Goal: Information Seeking & Learning: Learn about a topic

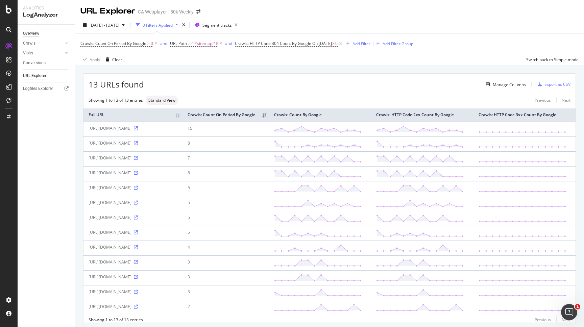
scroll to position [20, 0]
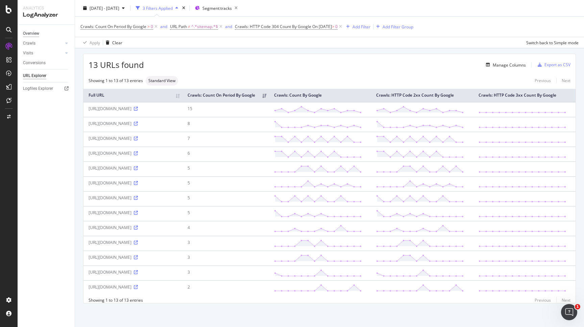
click at [31, 33] on div "Overview" at bounding box center [31, 33] width 16 height 7
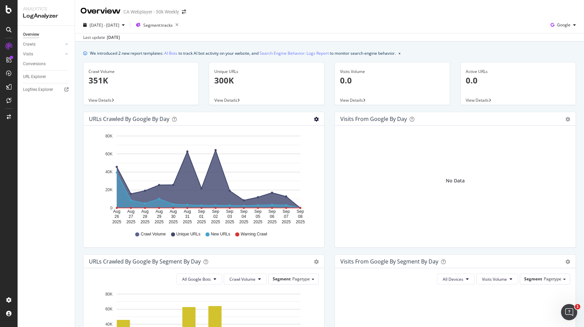
click at [316, 120] on icon "gear" at bounding box center [316, 119] width 5 height 5
click at [300, 147] on span "Table" at bounding box center [296, 147] width 53 height 10
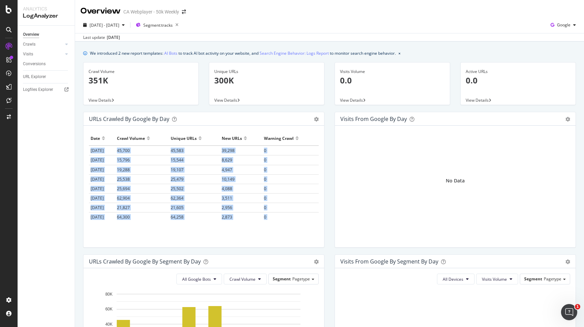
scroll to position [58, 0]
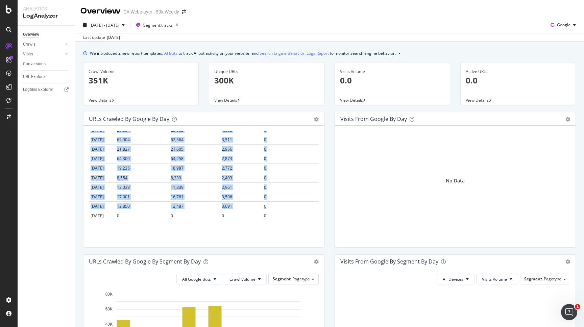
drag, startPoint x: 90, startPoint y: 150, endPoint x: 295, endPoint y: 203, distance: 211.4
click at [295, 203] on tbody "[DATE] 45,700 45,583 39,298 0 [DATE] 15,796 15,544 8,629 0 [DATE] 19,288 19,107…" at bounding box center [204, 153] width 230 height 133
copy tbody "[DATE] 45,700 45,583 39,298 0 [DATE] 15,796 15,544 8,629 0 [DATE] 19,288 19,107…"
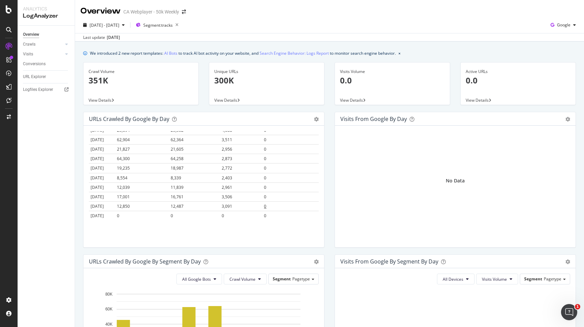
click at [286, 210] on td "0" at bounding box center [290, 206] width 56 height 9
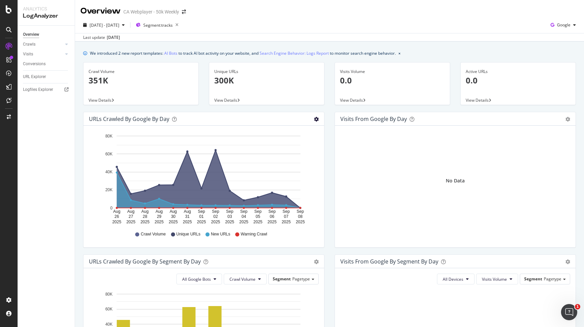
click at [317, 121] on icon "gear" at bounding box center [316, 119] width 5 height 5
click at [304, 146] on span "Table" at bounding box center [296, 147] width 53 height 10
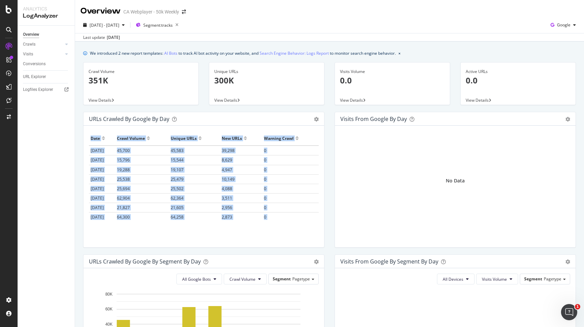
scroll to position [58, 0]
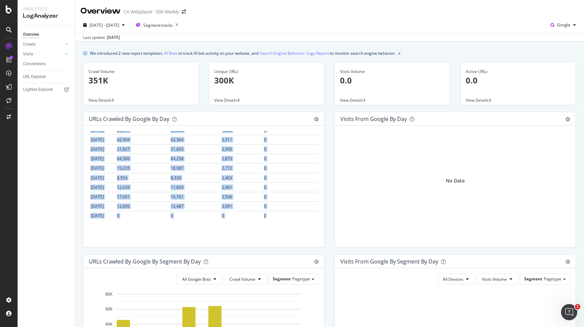
drag, startPoint x: 91, startPoint y: 139, endPoint x: 292, endPoint y: 229, distance: 219.9
click at [292, 220] on div "Date Crawl Volume Unique URLs New URLs Warning Crawl 2025-08-26 45,700 45,583 3…" at bounding box center [204, 175] width 230 height 89
copy table "Date Crawl Volume Unique URLs New URLs Warning Crawl 2025-08-26 45,700 45,583 3…"
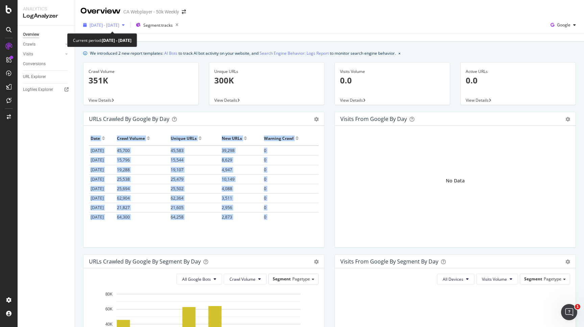
click at [119, 23] on span "2025 Aug. 26th - Sep. 8th" at bounding box center [105, 25] width 30 height 6
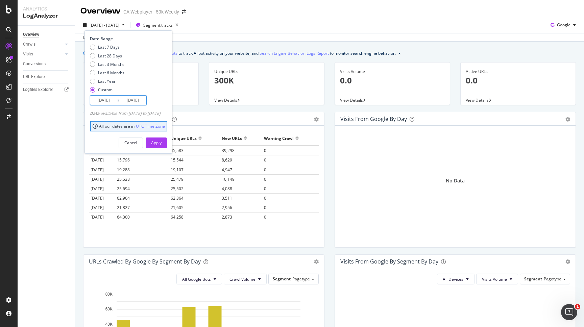
click at [112, 97] on input "2025/08/26" at bounding box center [103, 100] width 27 height 9
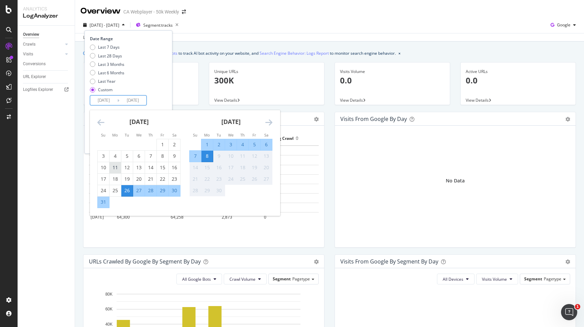
click at [118, 167] on div "11" at bounding box center [115, 167] width 11 height 7
type input "2025/08/11"
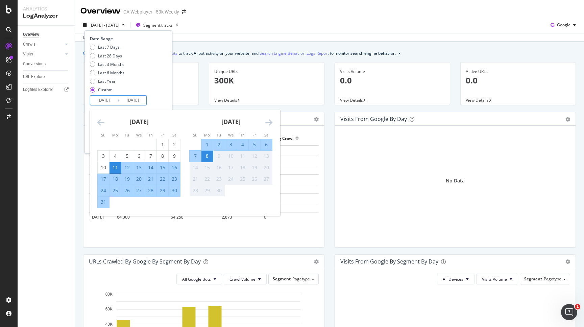
click at [165, 99] on div "Date Range Last 7 Days Last 28 Days Last 3 Months Last 6 Months Last Year Custo…" at bounding box center [127, 71] width 75 height 70
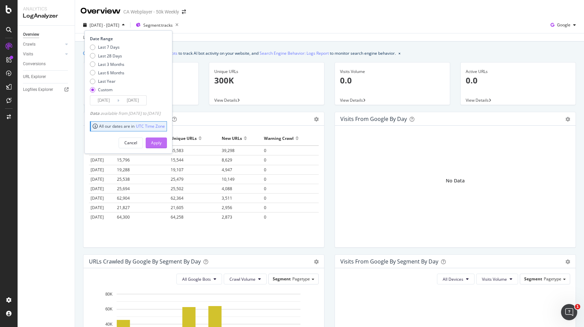
click at [162, 143] on div "Apply" at bounding box center [156, 143] width 10 height 6
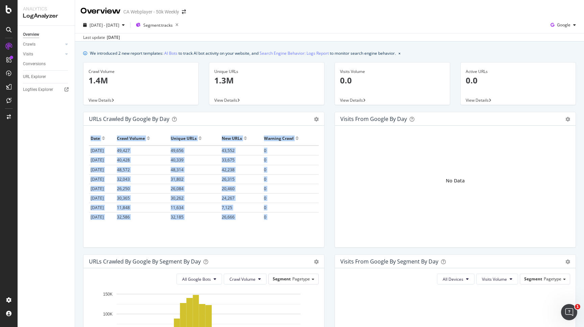
scroll to position [201, 0]
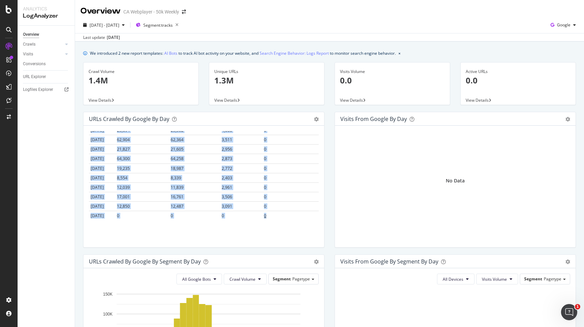
drag, startPoint x: 91, startPoint y: 137, endPoint x: 292, endPoint y: 218, distance: 217.1
click at [292, 218] on table "Date Crawl Volume Unique URLs New URLs Warning Crawl 2025-08-11 49,427 49,656 4…" at bounding box center [204, 75] width 230 height 290
copy table "Date Crawl Volume Unique URLs New URLs Warning Crawl 2025-08-11 49,427 49,656 4…"
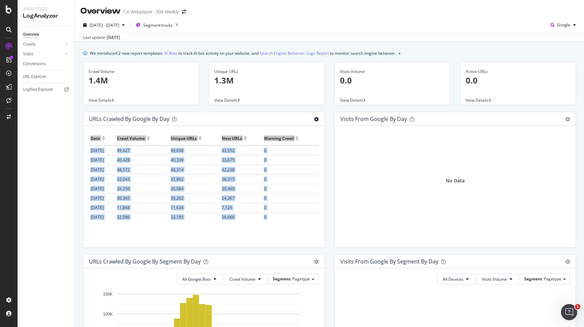
click at [314, 120] on icon "gear" at bounding box center [316, 119] width 5 height 5
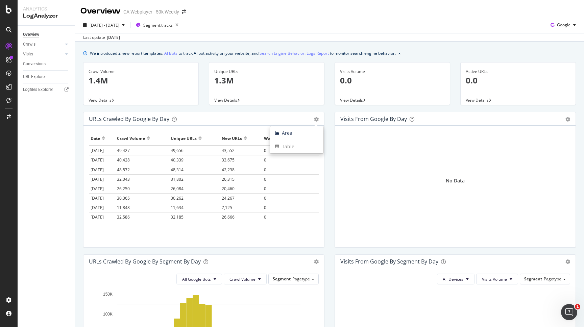
click at [210, 129] on div "Hold CMD (⌘) while clicking to filter the report. Date Crawl Volume Unique URLs…" at bounding box center [204, 187] width 241 height 122
click at [181, 22] on icon "button" at bounding box center [177, 24] width 8 height 9
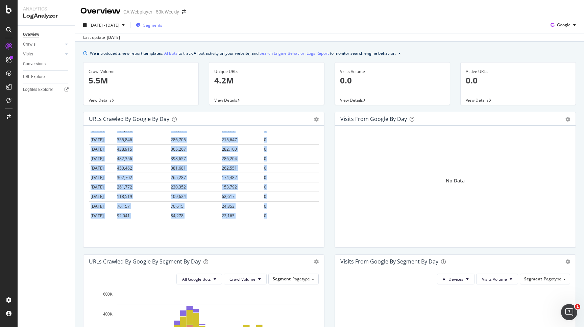
scroll to position [201, 0]
drag, startPoint x: 91, startPoint y: 138, endPoint x: 280, endPoint y: 223, distance: 207.2
click at [280, 220] on div "Date Crawl Volume Unique URLs New URLs Warning Crawl 2025-08-11 251,778 227,198…" at bounding box center [204, 175] width 230 height 89
copy table "Date Crawl Volume Unique URLs New URLs Warning Crawl 2025-08-11 251,778 227,198…"
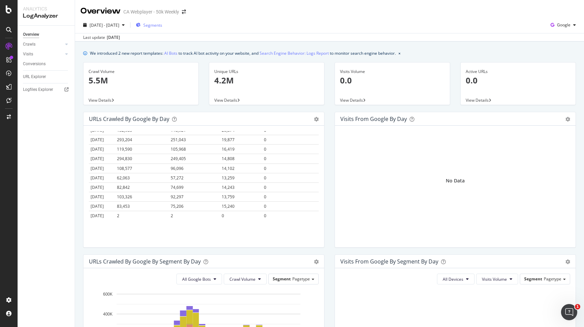
click at [201, 230] on div "Hold CMD (⌘) while clicking to filter the report. Date Crawl Volume Unique URLs…" at bounding box center [204, 187] width 241 height 122
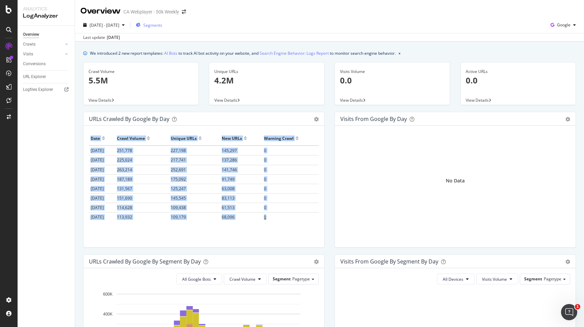
drag, startPoint x: 88, startPoint y: 137, endPoint x: 281, endPoint y: 219, distance: 209.1
click at [281, 219] on div "Hold CMD (⌘) while clicking to filter the report. Date Crawl Volume Unique URLs…" at bounding box center [204, 187] width 241 height 122
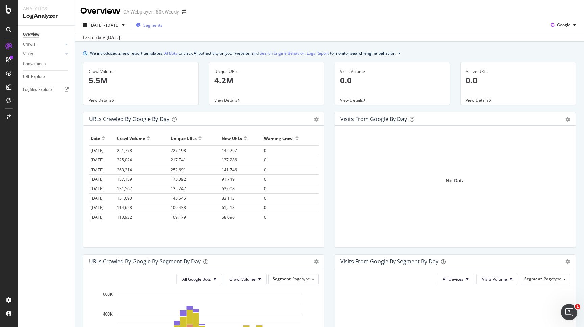
click at [90, 139] on th "Date" at bounding box center [102, 138] width 26 height 15
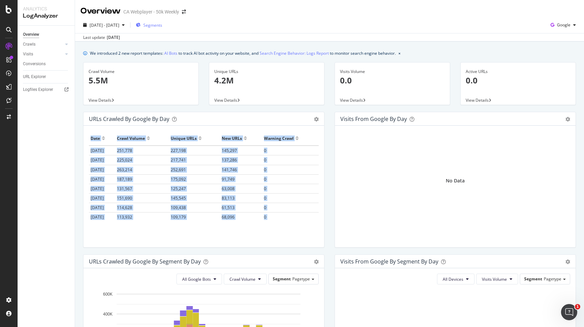
scroll to position [201, 0]
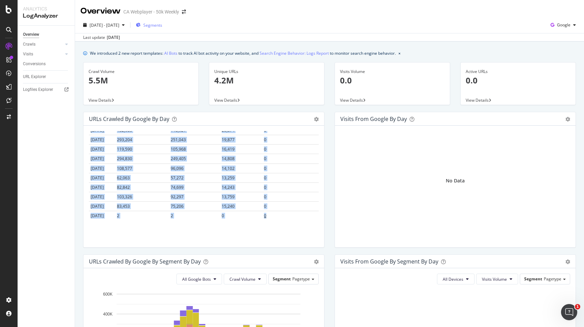
drag, startPoint x: 91, startPoint y: 139, endPoint x: 285, endPoint y: 216, distance: 208.4
click at [285, 216] on table "Date Crawl Volume Unique URLs New URLs Warning Crawl 2025-08-11 251,778 227,198…" at bounding box center [204, 75] width 230 height 290
copy table "Date Crawl Volume Unique URLs New URLs Warning Crawl 2025-08-11 251,778 227,198…"
click at [162, 29] on div "Segments" at bounding box center [149, 25] width 26 height 10
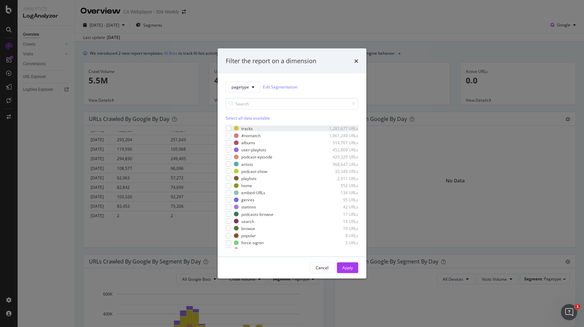
click at [232, 128] on div "tracks 1,287,677 URLs" at bounding box center [292, 128] width 133 height 6
click at [346, 268] on div "Apply" at bounding box center [348, 268] width 10 height 6
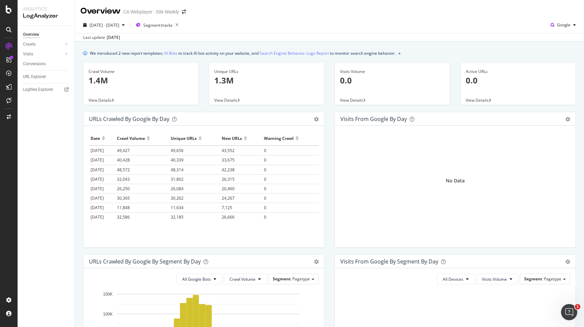
click at [317, 116] on div "Area Table" at bounding box center [316, 119] width 5 height 7
click at [315, 117] on div "Area Table" at bounding box center [316, 119] width 5 height 7
click at [315, 119] on icon "gear" at bounding box center [316, 119] width 5 height 5
click at [301, 135] on span "Area" at bounding box center [296, 133] width 53 height 10
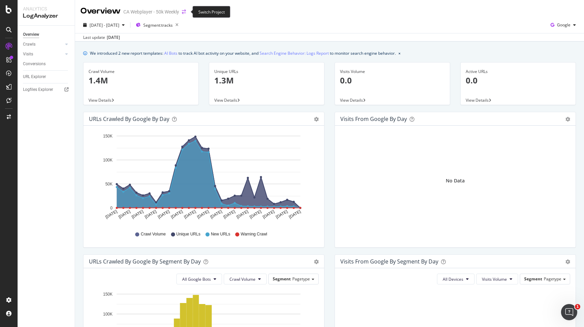
click at [183, 13] on icon "arrow-right-arrow-left" at bounding box center [184, 11] width 4 height 5
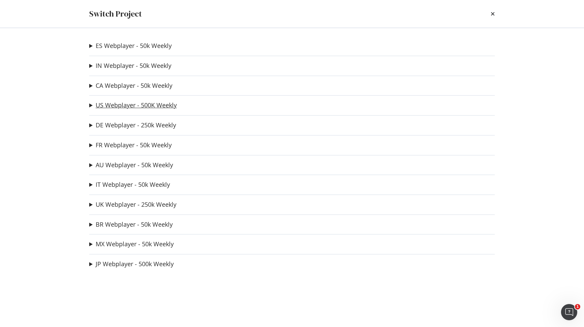
click at [114, 106] on link "US Webplayer - 500K Weekly" at bounding box center [136, 105] width 81 height 7
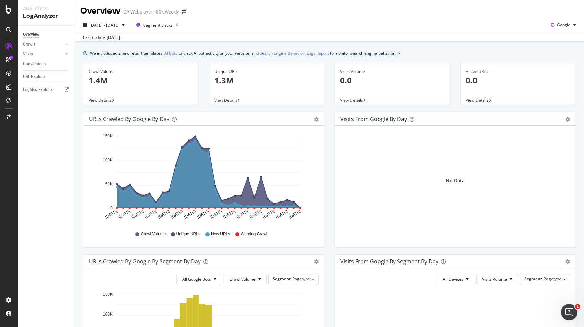
click at [231, 101] on span "View Details" at bounding box center [225, 100] width 23 height 6
click at [181, 27] on icon "button" at bounding box center [177, 24] width 8 height 9
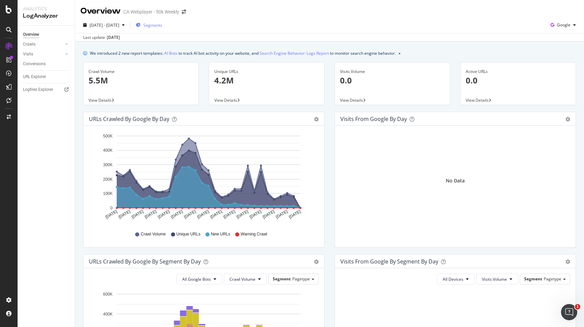
click at [162, 27] on span "Segments" at bounding box center [152, 25] width 19 height 6
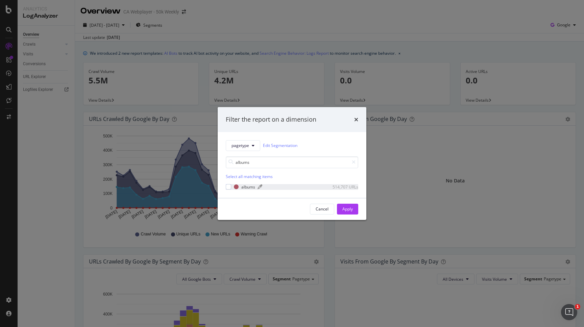
type input "albums"
click at [244, 185] on div "albums" at bounding box center [248, 187] width 14 height 6
click at [351, 209] on div "Apply" at bounding box center [348, 209] width 10 height 6
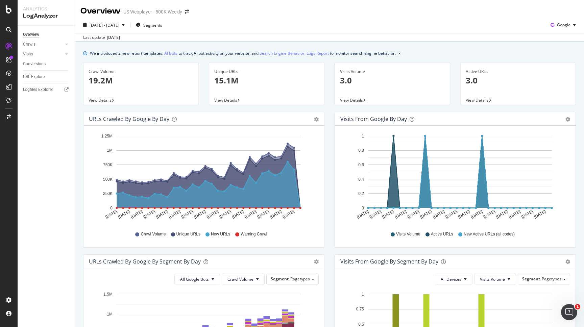
click at [162, 29] on div "Segments" at bounding box center [149, 25] width 26 height 10
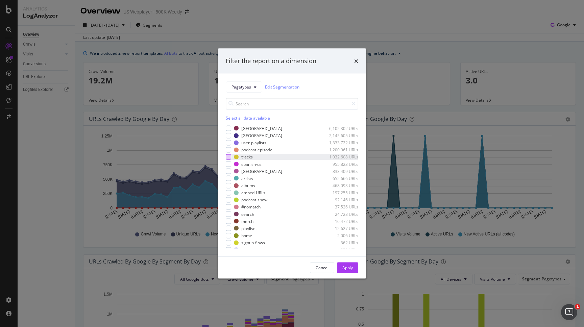
click at [229, 159] on div "modal" at bounding box center [228, 157] width 5 height 5
click at [354, 268] on button "Apply" at bounding box center [347, 267] width 21 height 11
